Goal: Navigation & Orientation: Find specific page/section

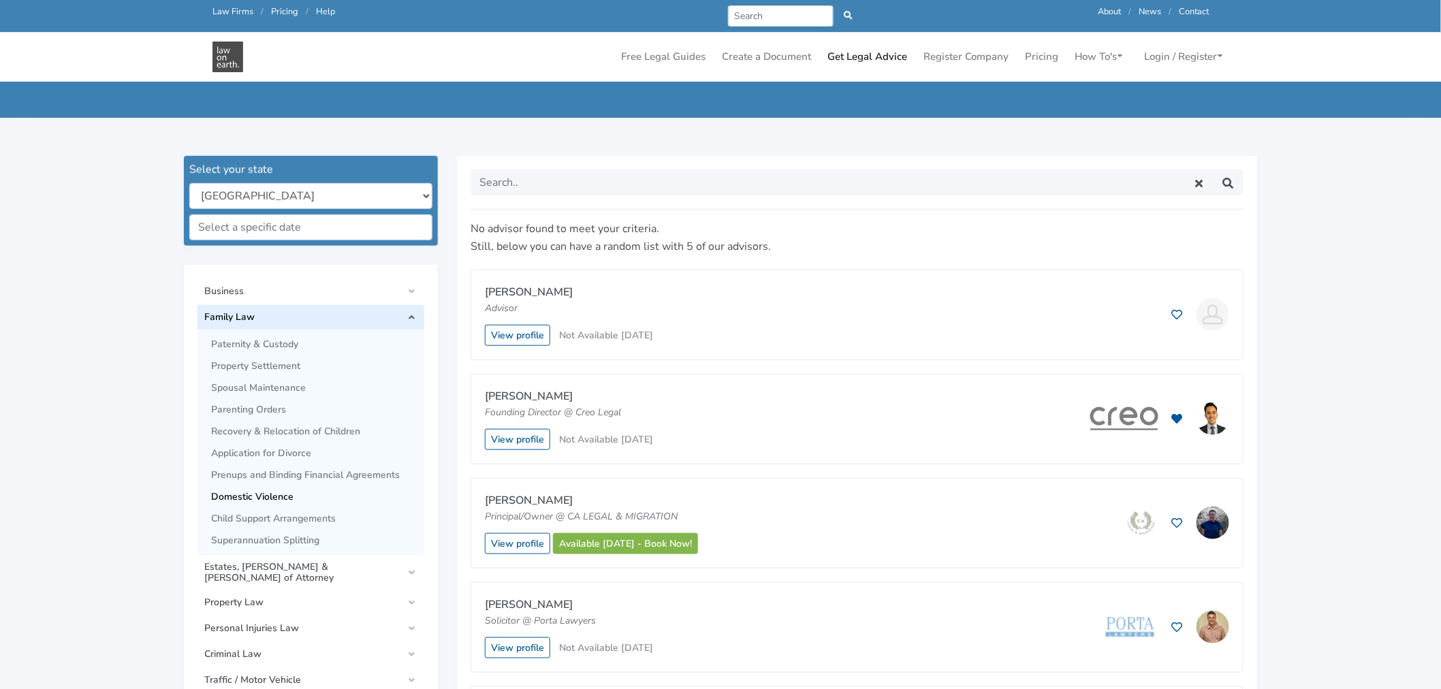
scroll to position [453, 0]
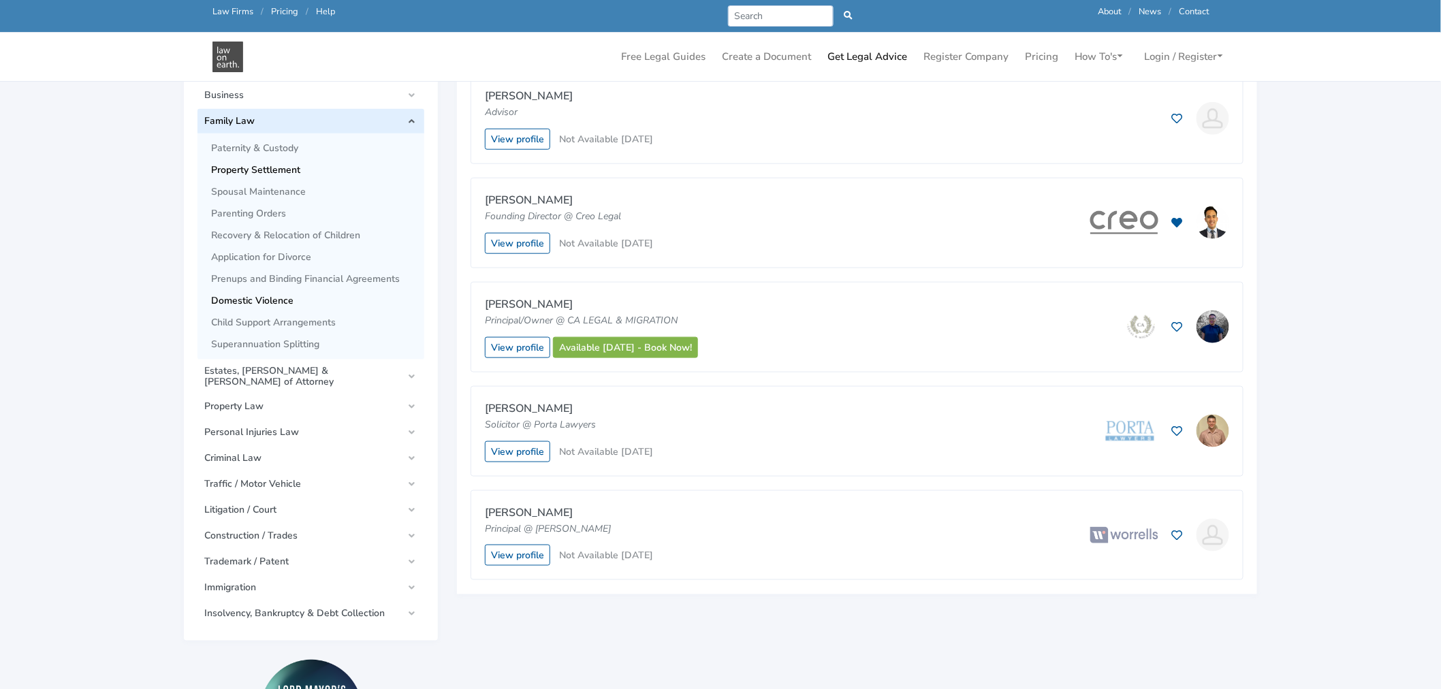
click at [279, 167] on span "Property Settlement" at bounding box center [314, 170] width 206 height 11
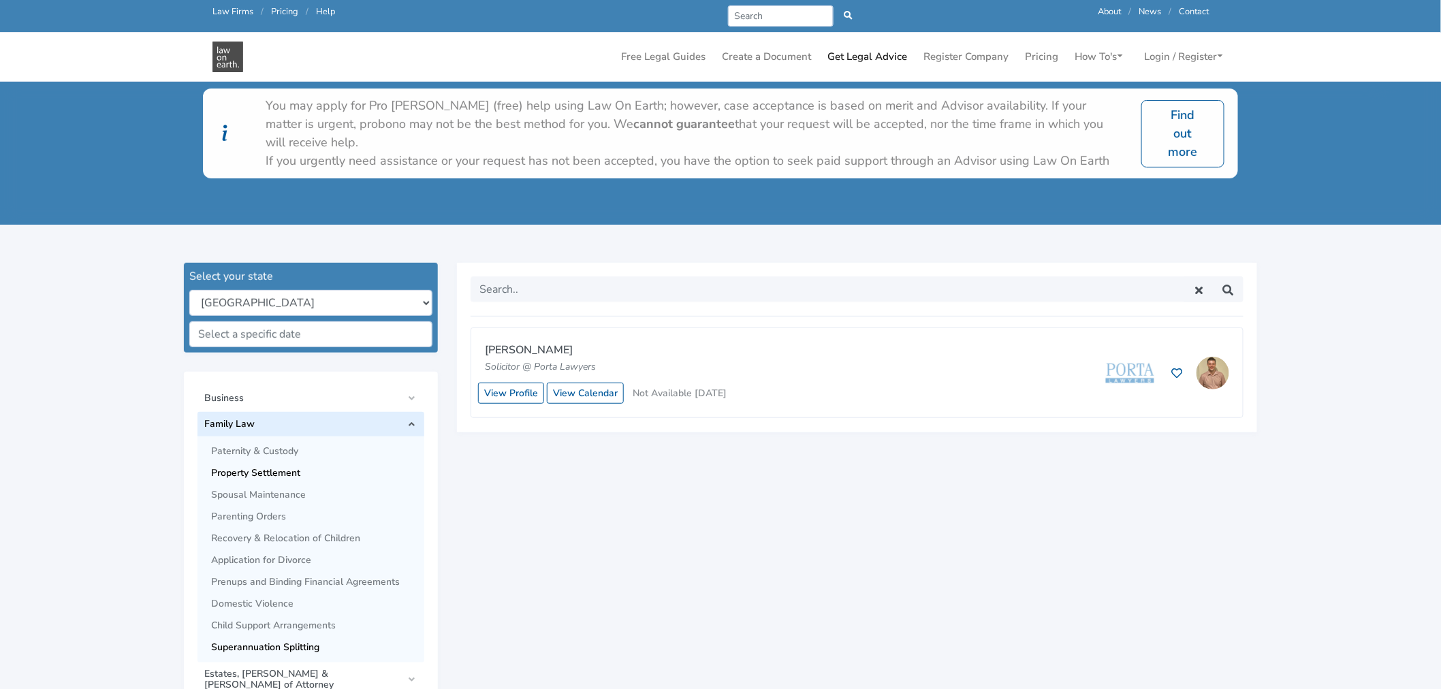
scroll to position [151, 0]
click at [241, 556] on span "Application for Divorce" at bounding box center [314, 559] width 206 height 11
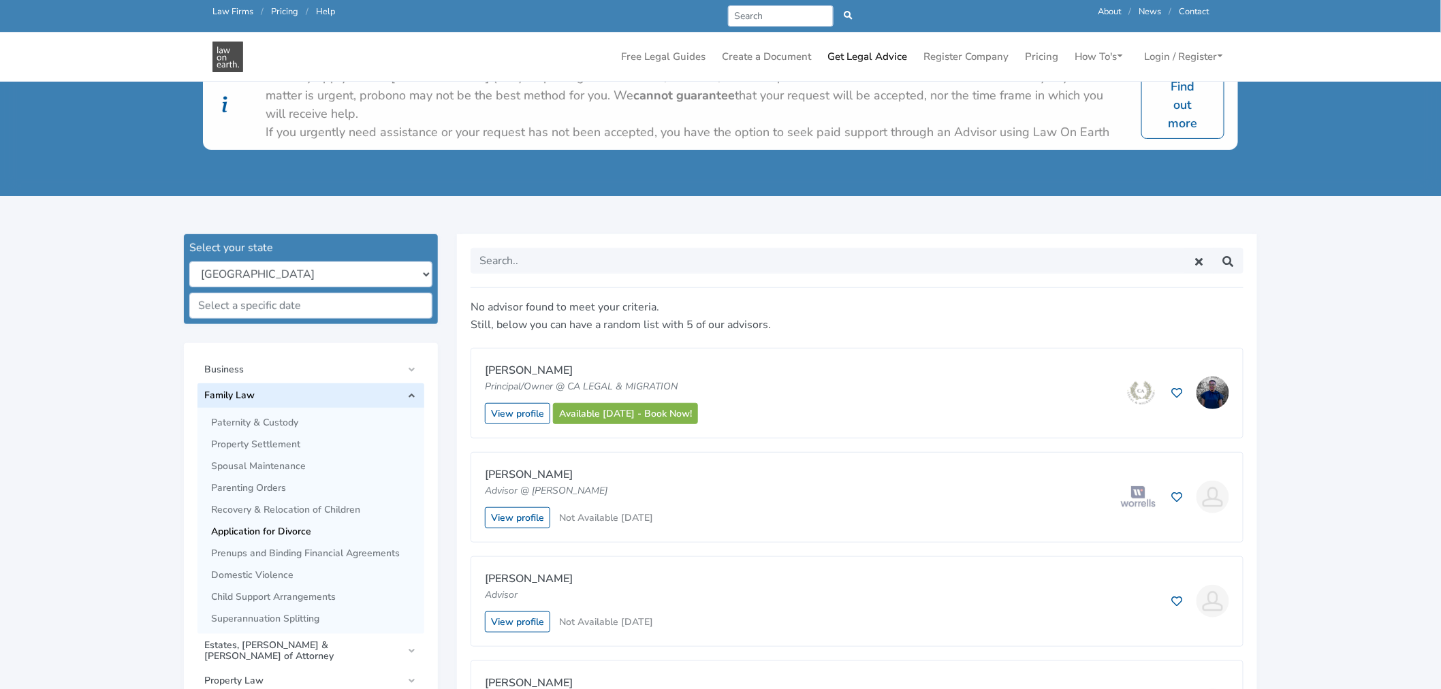
scroll to position [151, 0]
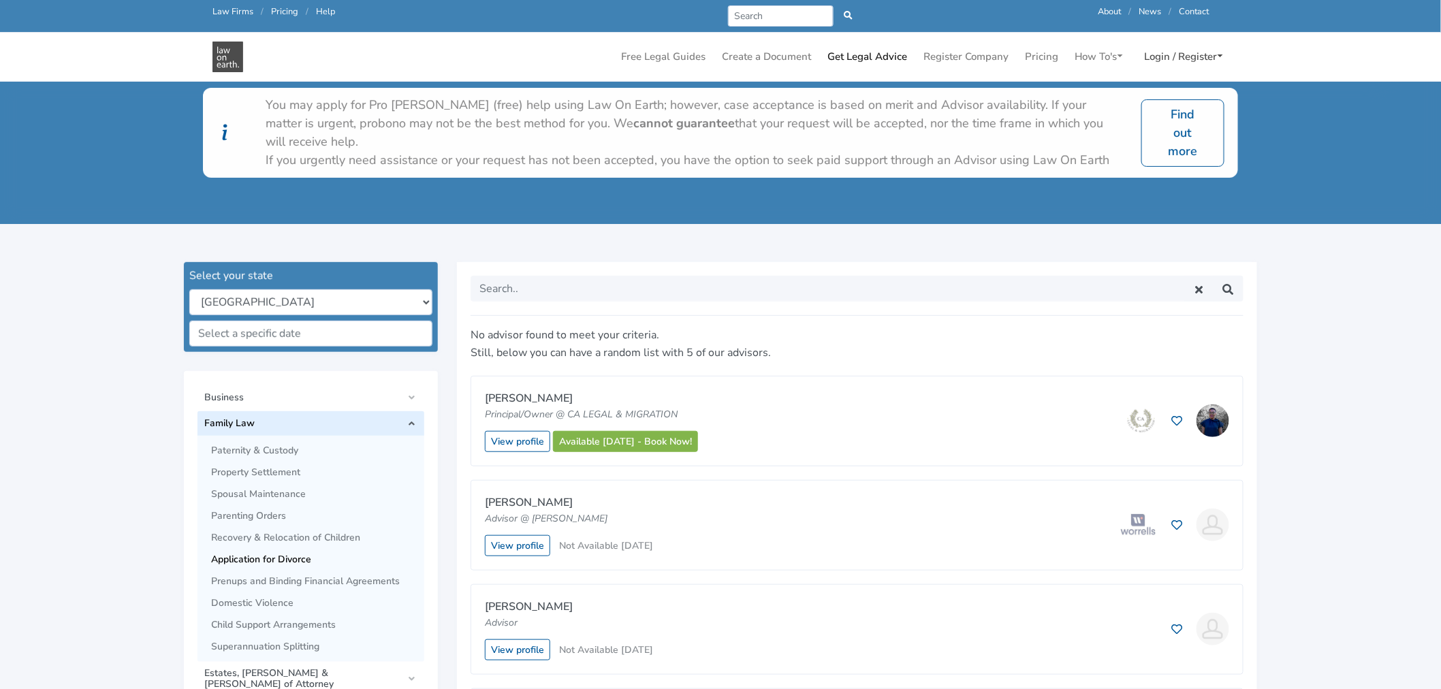
click at [1179, 56] on link "Login / Register" at bounding box center [1183, 57] width 89 height 27
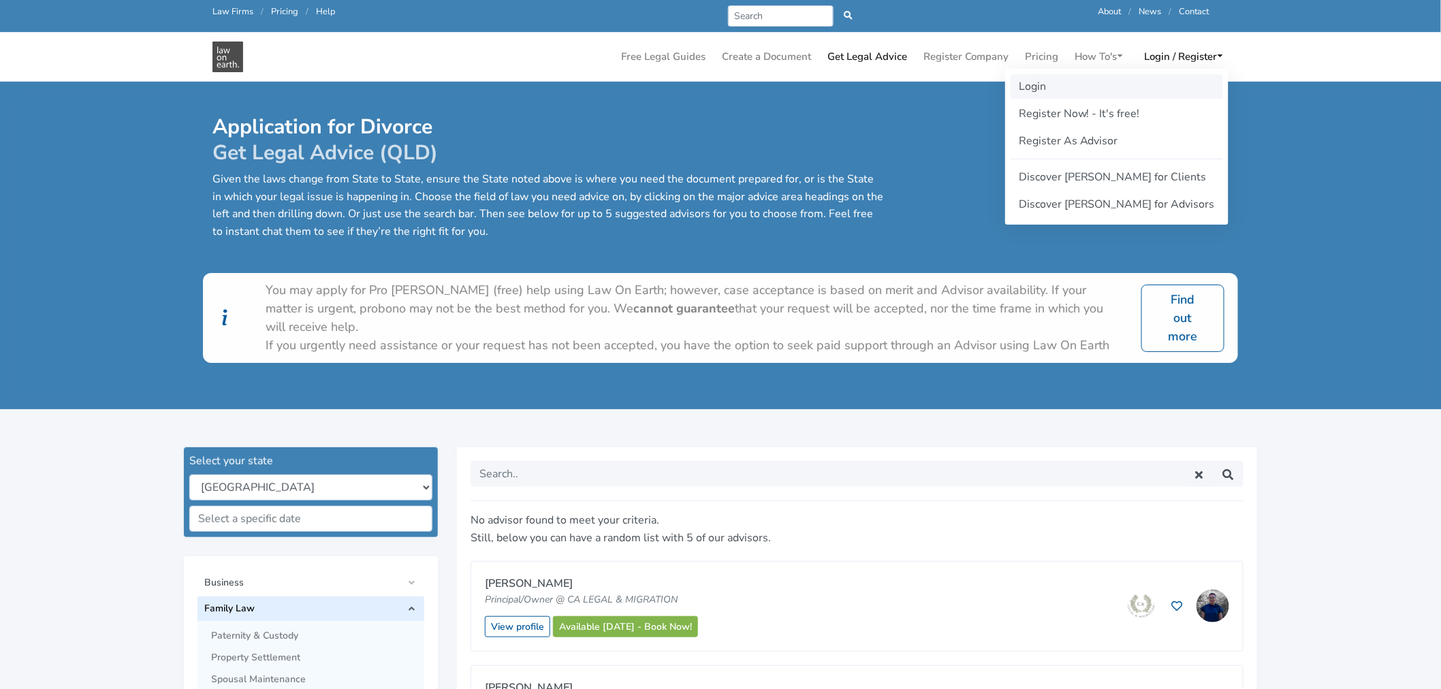
click at [1067, 93] on link "Login" at bounding box center [1116, 86] width 212 height 25
